Goal: Task Accomplishment & Management: Manage account settings

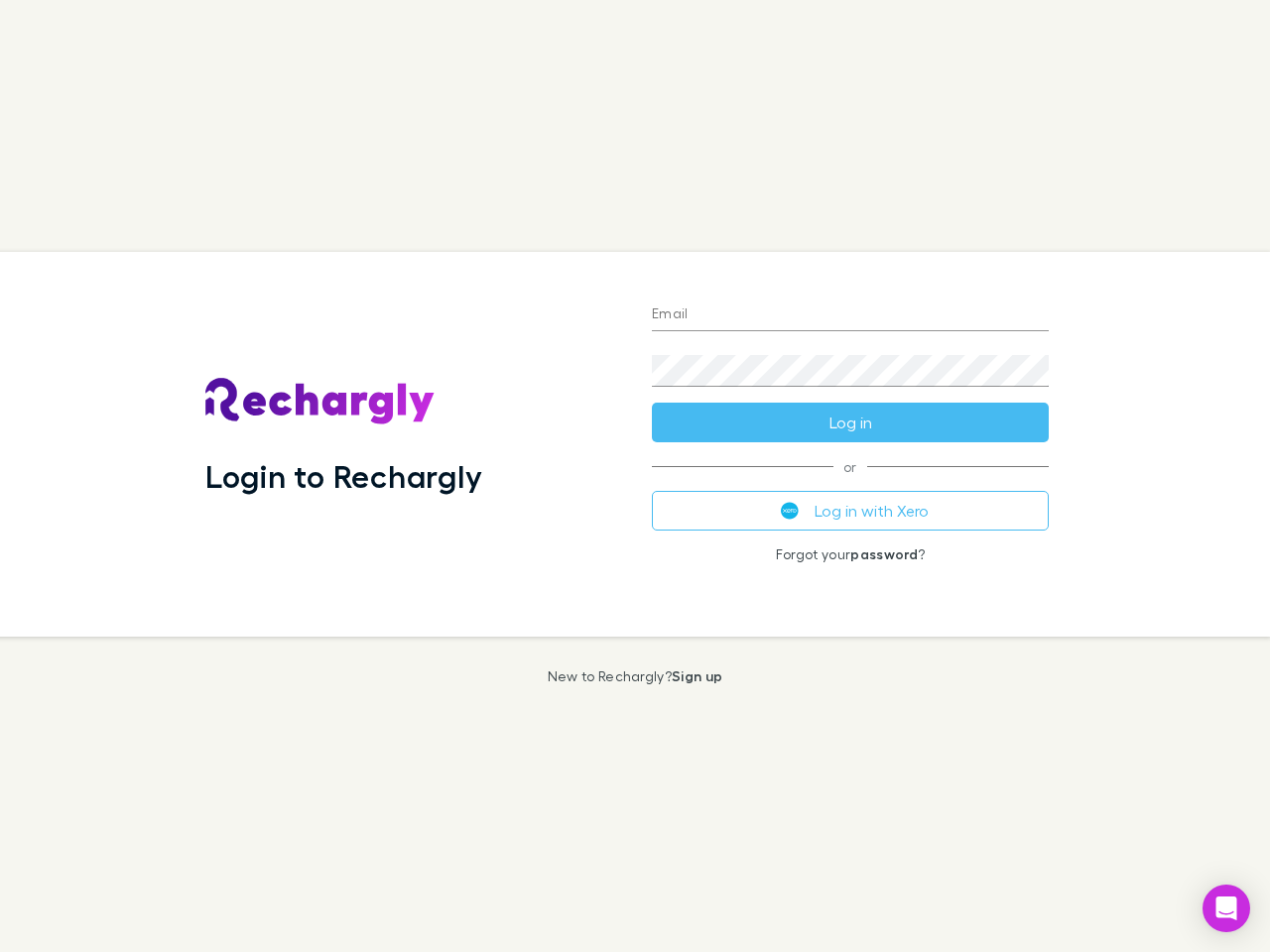
click at [635, 476] on div "Login to Rechargly" at bounding box center [412, 444] width 446 height 385
click at [851, 316] on input "Email" at bounding box center [850, 316] width 396 height 32
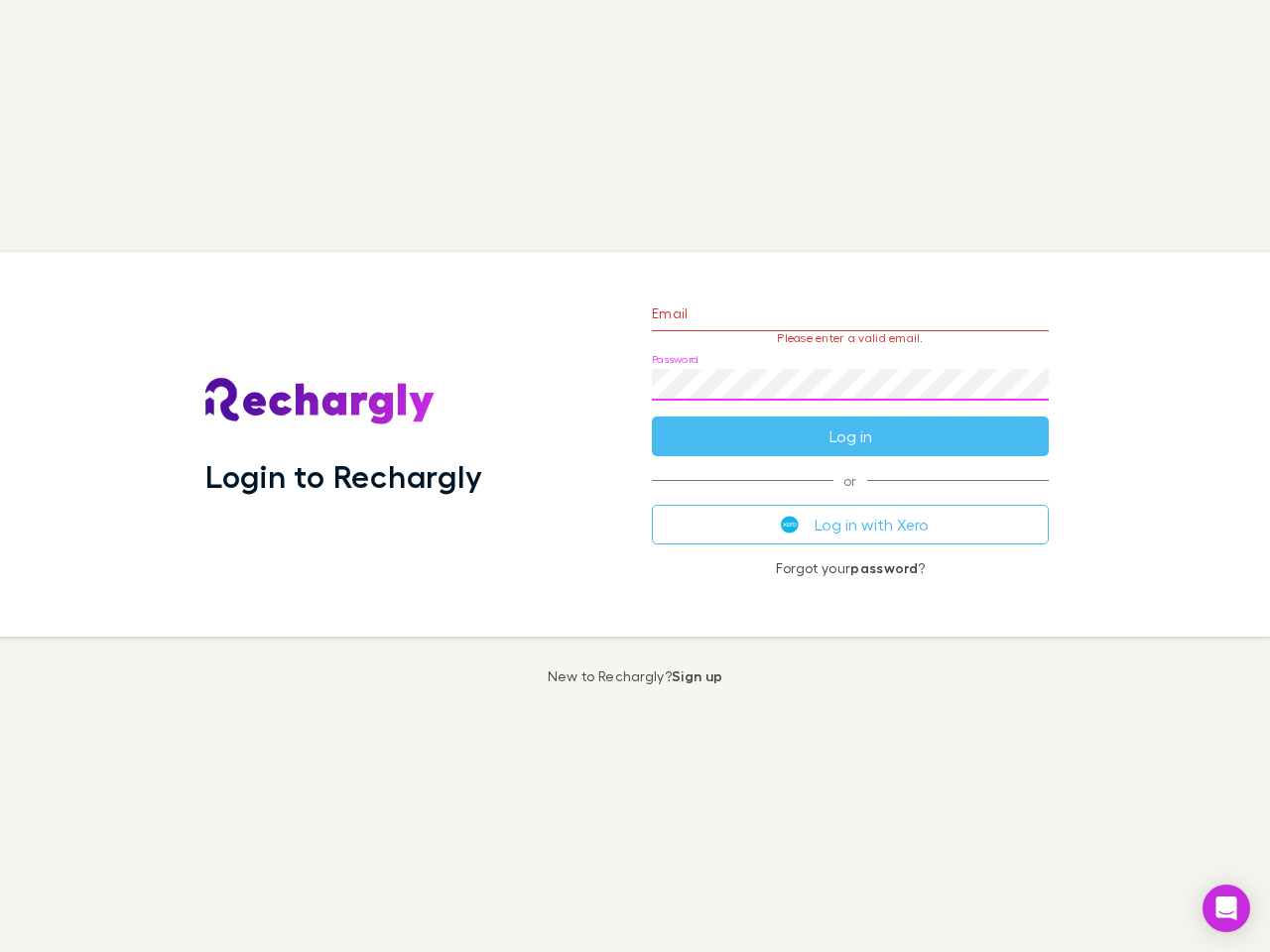
click at [851, 422] on form "Email Please enter a valid email. Password Log in" at bounding box center [850, 369] width 396 height 172
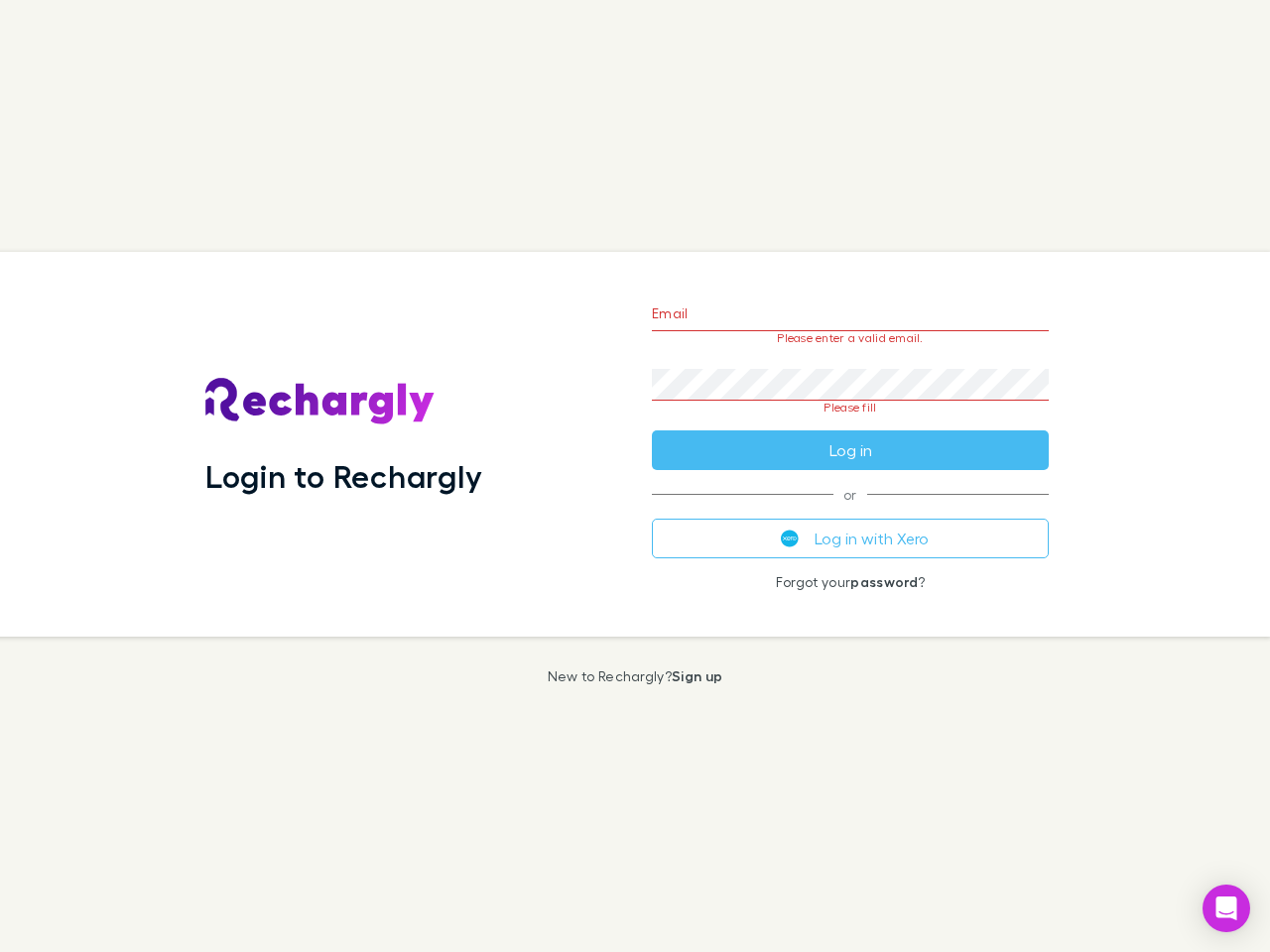
click at [851, 511] on div "Email Please enter a valid email. Password Please fill Log in or Log in with Xe…" at bounding box center [851, 444] width 428 height 385
click at [1226, 908] on icon "Open Intercom Messenger" at bounding box center [1226, 909] width 21 height 24
